Goal: Task Accomplishment & Management: Complete application form

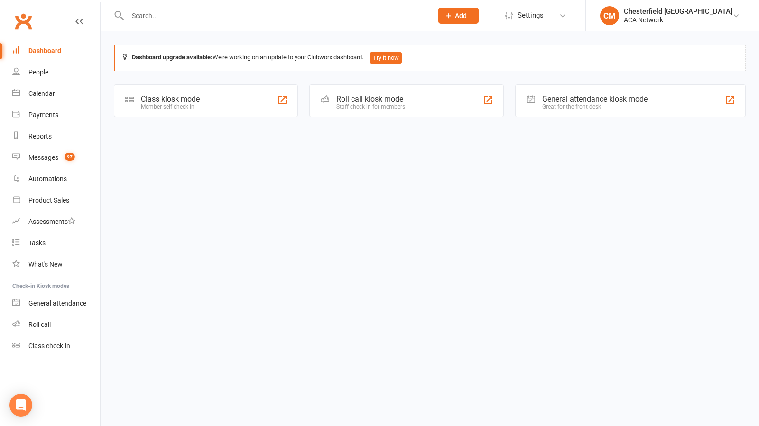
click at [479, 10] on button "Add" at bounding box center [458, 16] width 40 height 16
click at [466, 46] on link "Prospect" at bounding box center [448, 42] width 84 height 22
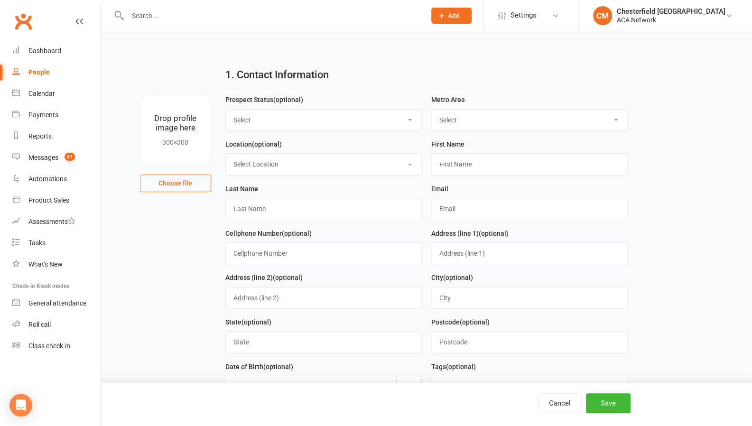
click at [293, 117] on select "Select Lead Guest Interview Not Interested" at bounding box center [323, 120] width 195 height 21
select select "Guest"
click at [226, 110] on select "Select Lead Guest Interview Not Interested" at bounding box center [323, 120] width 195 height 21
click at [499, 114] on select "Select ACA AL-[GEOGRAPHIC_DATA] [GEOGRAPHIC_DATA]-Mobile [GEOGRAPHIC_DATA]-Ft. …" at bounding box center [529, 120] width 195 height 21
select select "MO-[GEOGRAPHIC_DATA][PERSON_NAME]"
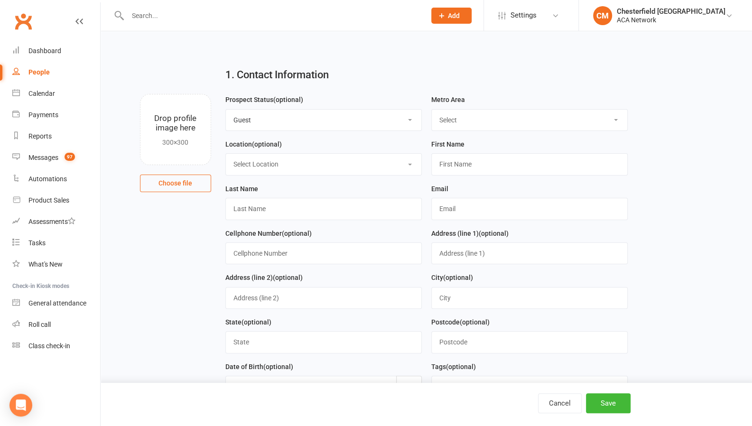
click at [432, 110] on select "Select ACA AL-[GEOGRAPHIC_DATA] [GEOGRAPHIC_DATA]-Mobile [GEOGRAPHIC_DATA]-Ft. …" at bounding box center [529, 120] width 195 height 21
click at [279, 167] on select "Select Location ACA Global Business Club ACA Rookie Club [GEOGRAPHIC_DATA], [GE…" at bounding box center [323, 164] width 195 height 21
select select "5"
click at [226, 154] on select "Select Location ACA Global Business Club ACA Rookie Club [GEOGRAPHIC_DATA], [GE…" at bounding box center [323, 164] width 195 height 21
click at [465, 171] on input "text" at bounding box center [529, 164] width 196 height 22
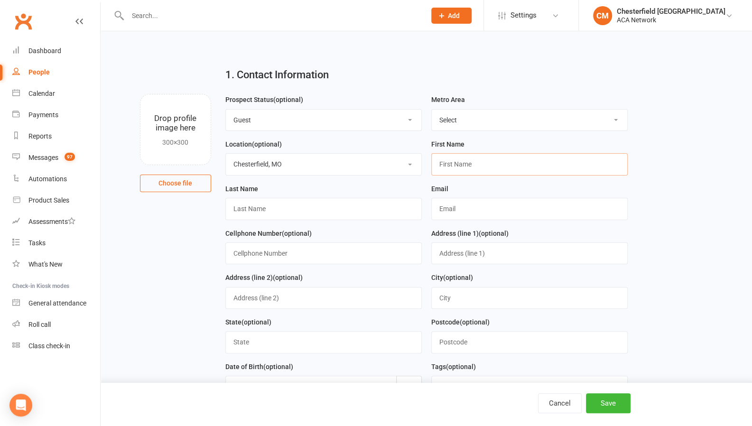
paste input "[PERSON_NAME]"
type input "[PERSON_NAME]"
click at [304, 205] on input "text" at bounding box center [323, 209] width 196 height 22
paste input "[PERSON_NAME]"
type input "[PERSON_NAME]"
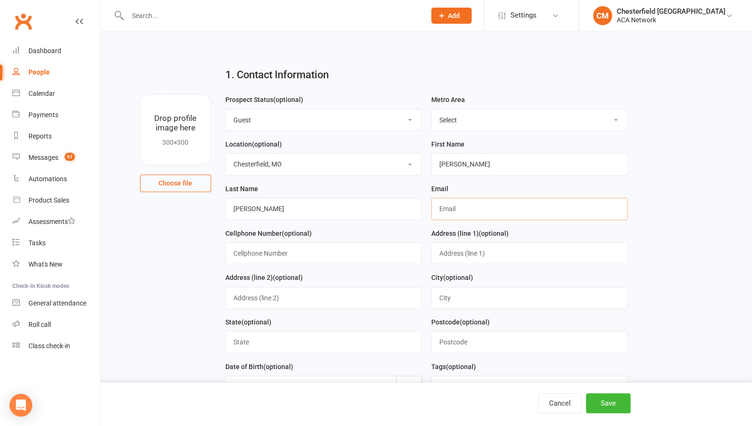
click at [481, 214] on input "text" at bounding box center [529, 209] width 196 height 22
paste input "[EMAIL_ADDRESS][DOMAIN_NAME]"
type input "[EMAIL_ADDRESS][DOMAIN_NAME]"
click at [323, 258] on input "text" at bounding box center [323, 253] width 196 height 22
paste input "[PHONE_NUMBER]"
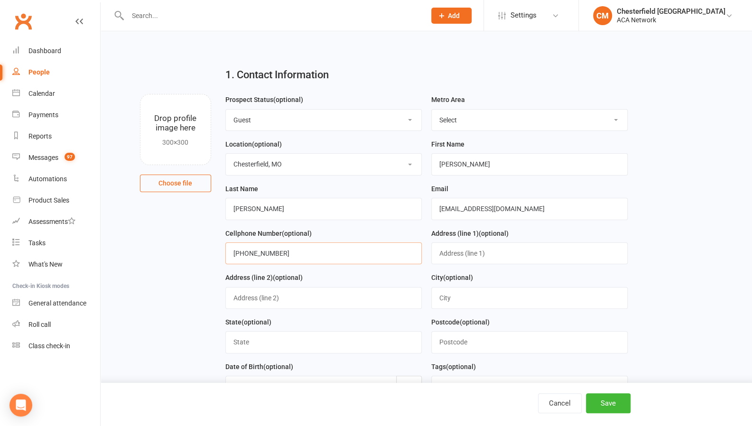
type input "[PHONE_NUMBER]"
click at [302, 341] on input "text" at bounding box center [323, 342] width 196 height 22
type input "MO"
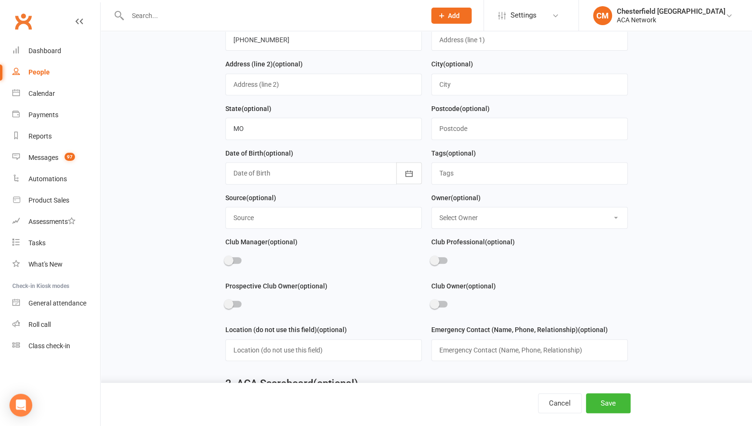
scroll to position [214, 0]
click at [608, 211] on select "Select Owner [PERSON_NAME] [PERSON_NAME] ACA Global ACA Marketing [PERSON_NAME]…" at bounding box center [529, 217] width 195 height 21
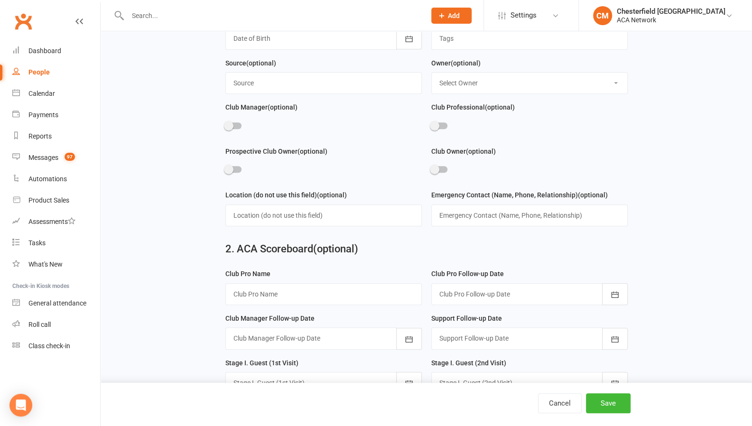
scroll to position [378, 0]
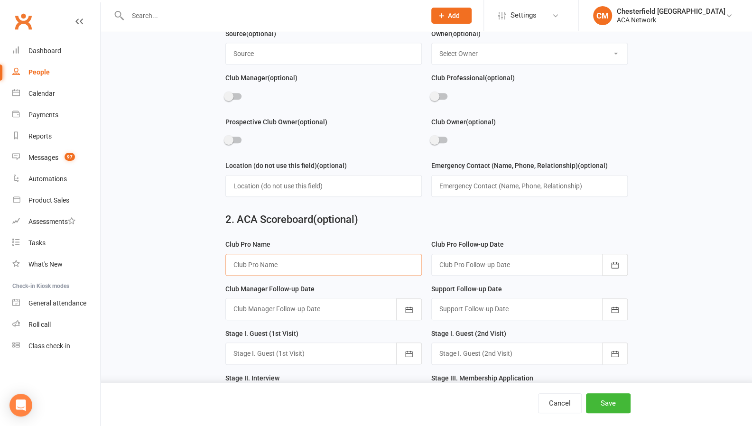
click at [413, 255] on input "text" at bounding box center [323, 265] width 196 height 22
type input "[PERSON_NAME]"
click at [628, 248] on div "Club Pro Follow-up Date [DATE] Sun Mon Tue Wed Thu Fri Sat 31 27 28 29 30 31 01…" at bounding box center [530, 261] width 206 height 45
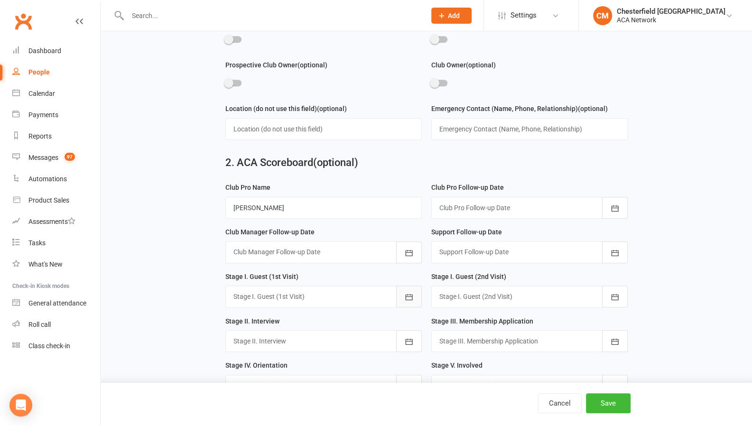
click at [410, 297] on button "button" at bounding box center [409, 297] width 26 height 22
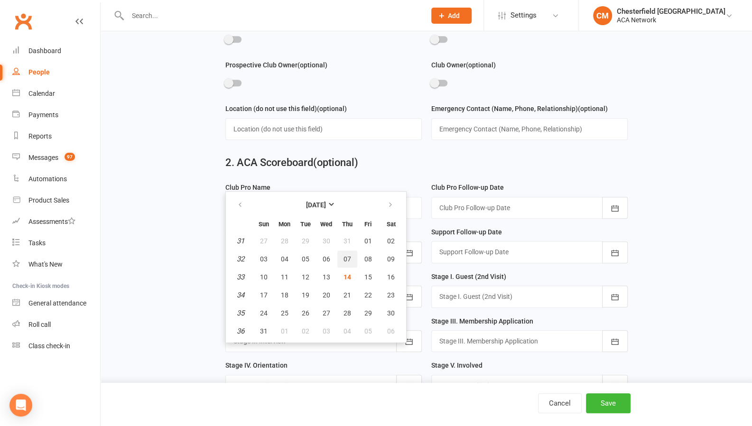
click at [345, 255] on span "07" at bounding box center [348, 259] width 8 height 8
type input "[DATE]"
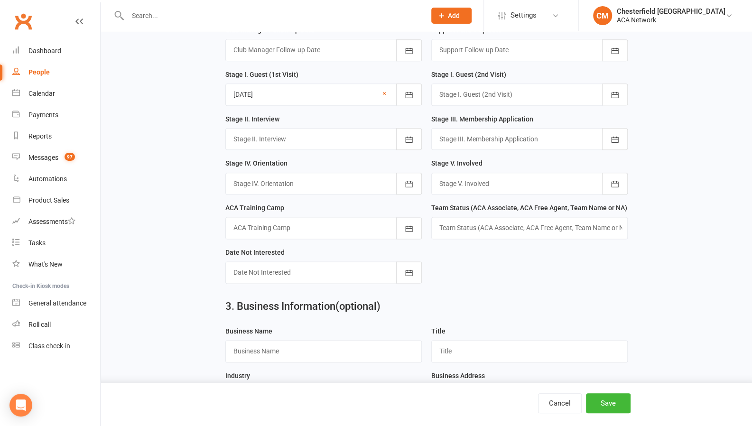
scroll to position [698, 0]
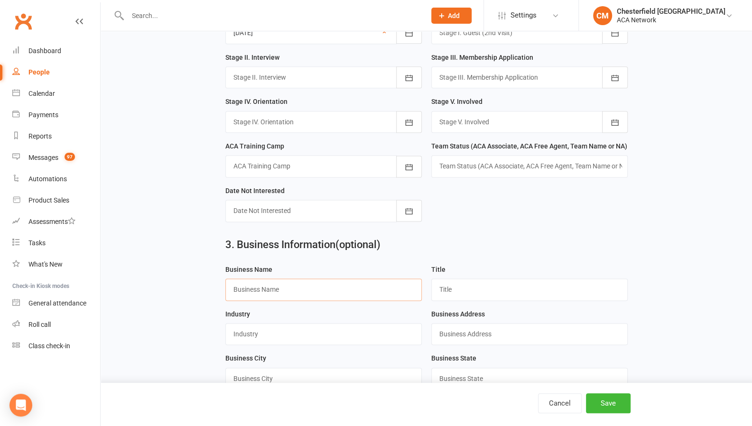
click at [247, 283] on input "text" at bounding box center [323, 290] width 196 height 22
type input "Q4 Solutions"
click at [456, 279] on input "text" at bounding box center [529, 290] width 196 height 22
paste input "Workshop Coordinator"
type input "Workshop Coordinator"
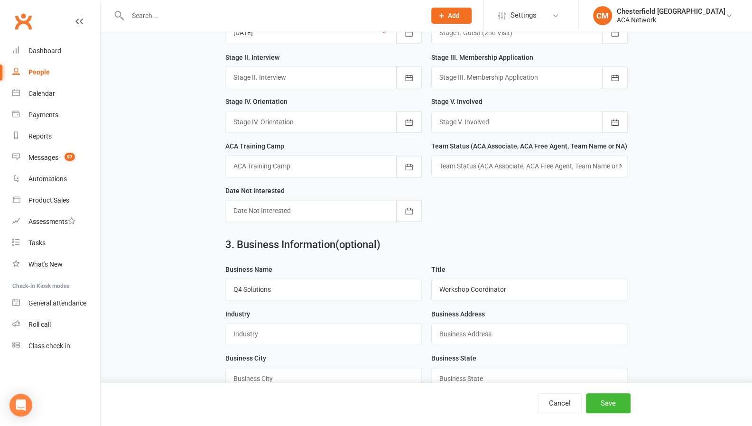
click at [512, 244] on div "3. Business Information (optional)" at bounding box center [426, 247] width 417 height 34
click at [252, 327] on input "text" at bounding box center [323, 334] width 196 height 22
type input "strategy"
click at [654, 313] on main "1. Contact Information Drop profile image here 300×300 Choose file Prospect Sta…" at bounding box center [426, 146] width 625 height 1570
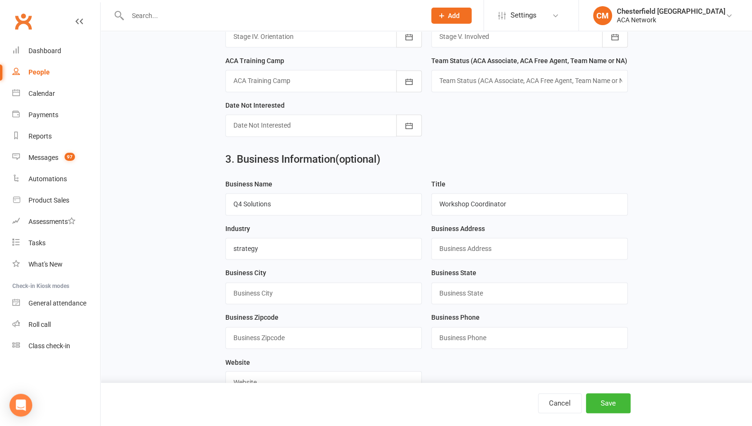
scroll to position [785, 0]
click at [356, 281] on input "text" at bounding box center [323, 292] width 196 height 22
type input "s"
type input "[GEOGRAPHIC_DATA][PERSON_NAME]"
click at [493, 286] on input "text" at bounding box center [529, 292] width 196 height 22
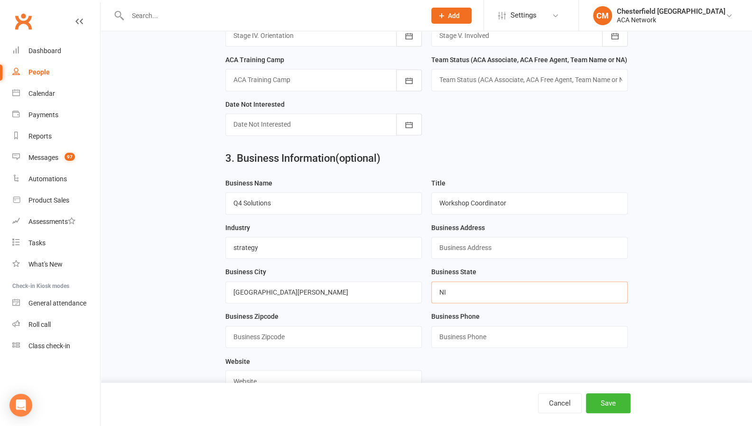
type input "N"
type input "MO"
click at [689, 292] on main "1. Contact Information Drop profile image here 300×300 Choose file Prospect Sta…" at bounding box center [426, 60] width 625 height 1570
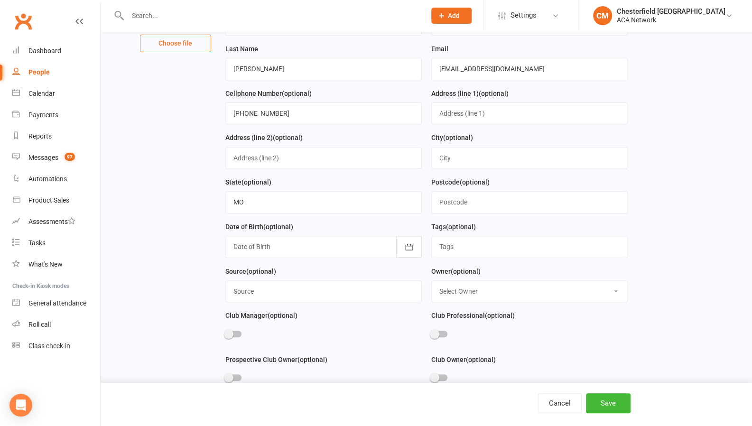
scroll to position [0, 0]
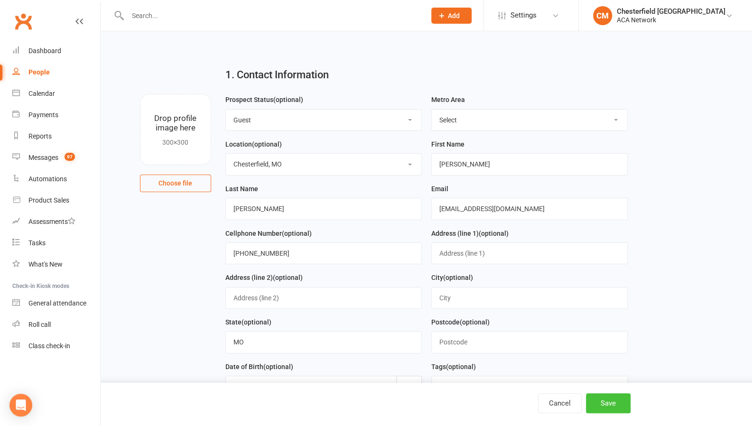
click at [611, 404] on button "Save" at bounding box center [608, 403] width 45 height 20
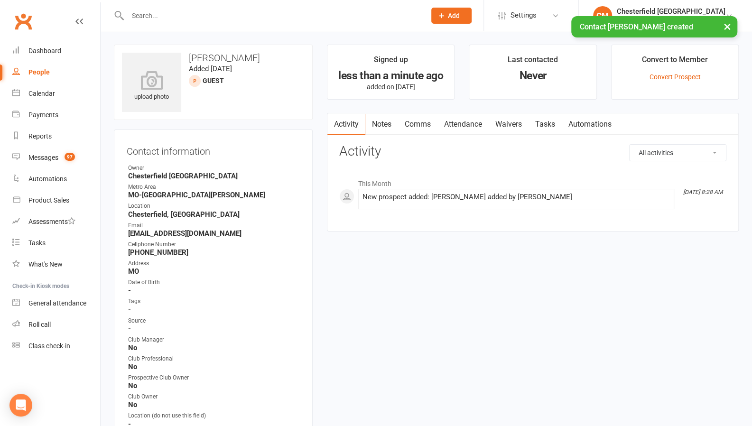
click at [385, 125] on link "Notes" at bounding box center [381, 124] width 33 height 22
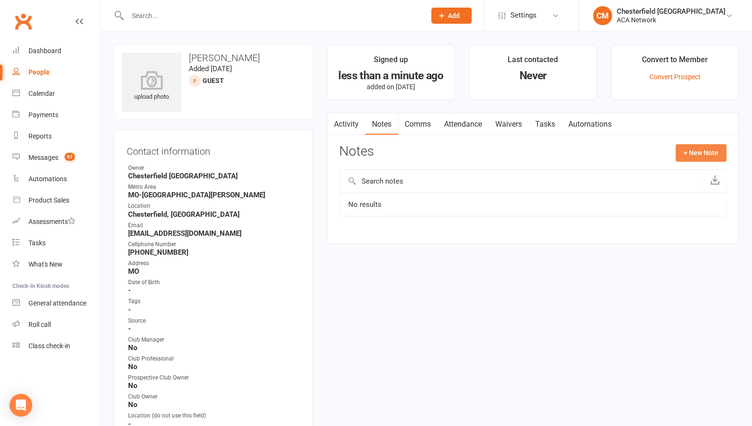
click at [705, 155] on button "+ New Note" at bounding box center [701, 152] width 51 height 17
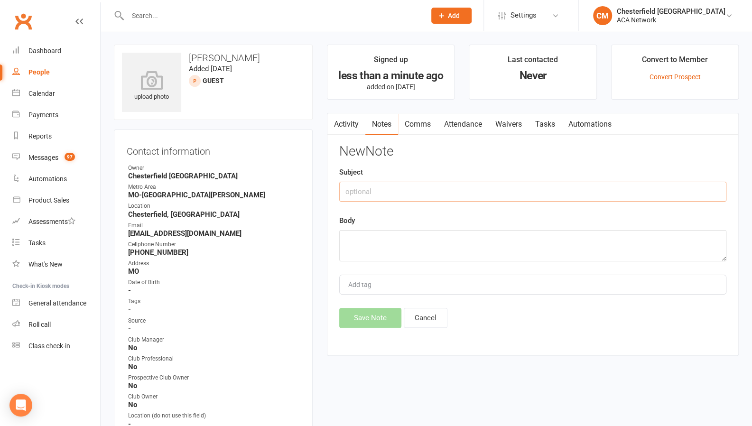
click at [380, 191] on input "text" at bounding box center [532, 192] width 387 height 20
click at [372, 241] on textarea at bounding box center [532, 245] width 387 height 31
click at [381, 193] on input "text" at bounding box center [532, 192] width 387 height 20
type input "1st meet"
click at [368, 233] on textarea "To enrich screen reader interactions, please activate Accessibility in Grammarl…" at bounding box center [532, 245] width 387 height 31
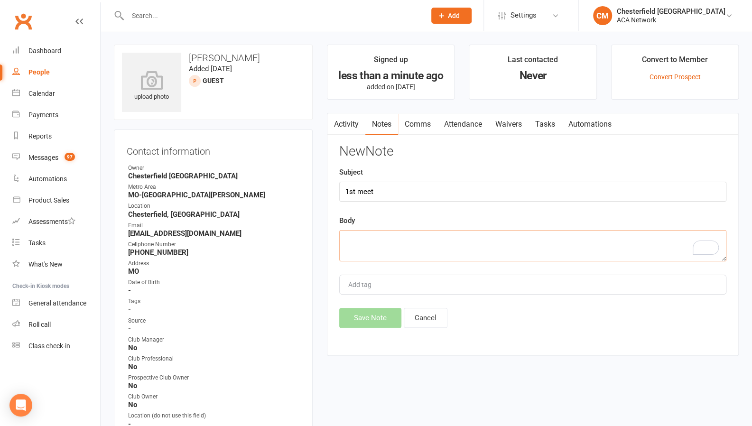
paste textarea "[PERSON_NAME] works for Q4 solutions she’s a project manager and workshop coord…"
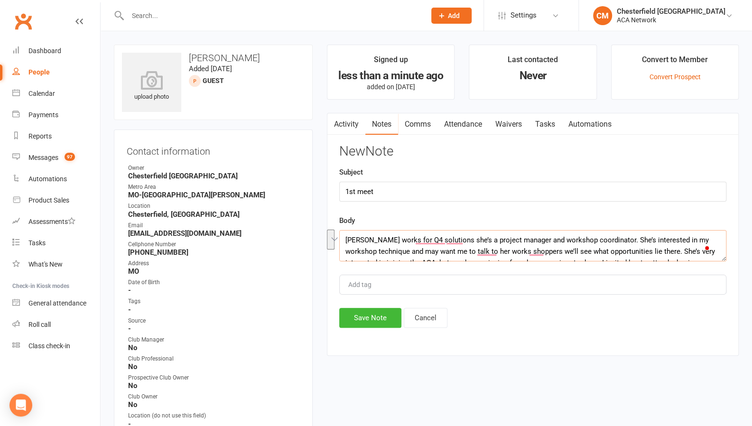
drag, startPoint x: 609, startPoint y: 241, endPoint x: 648, endPoint y: 250, distance: 39.5
click at [648, 250] on textarea "[PERSON_NAME] works for Q4 solutions she’s a project manager and workshop coord…" at bounding box center [532, 245] width 387 height 31
click at [676, 251] on textarea "[PERSON_NAME] works for Q4 solutions she’s a project manager and workshop coord…" at bounding box center [532, 245] width 387 height 31
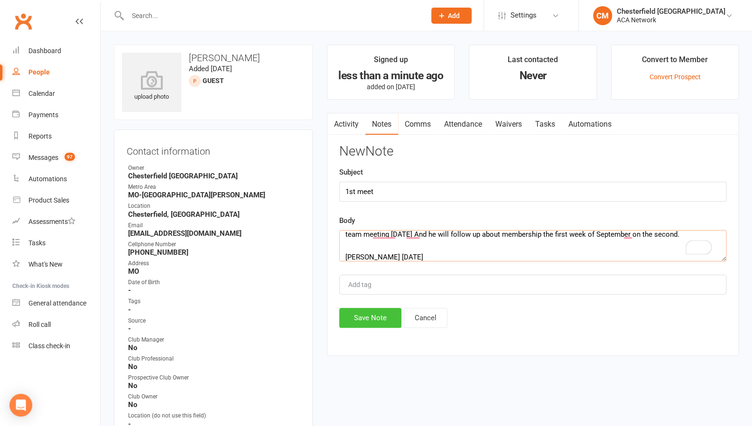
type textarea "[PERSON_NAME] works for Q4 solutions she’s a project manager and workshop coord…"
click at [348, 320] on button "Save Note" at bounding box center [370, 318] width 62 height 20
